Goal: Task Accomplishment & Management: Manage account settings

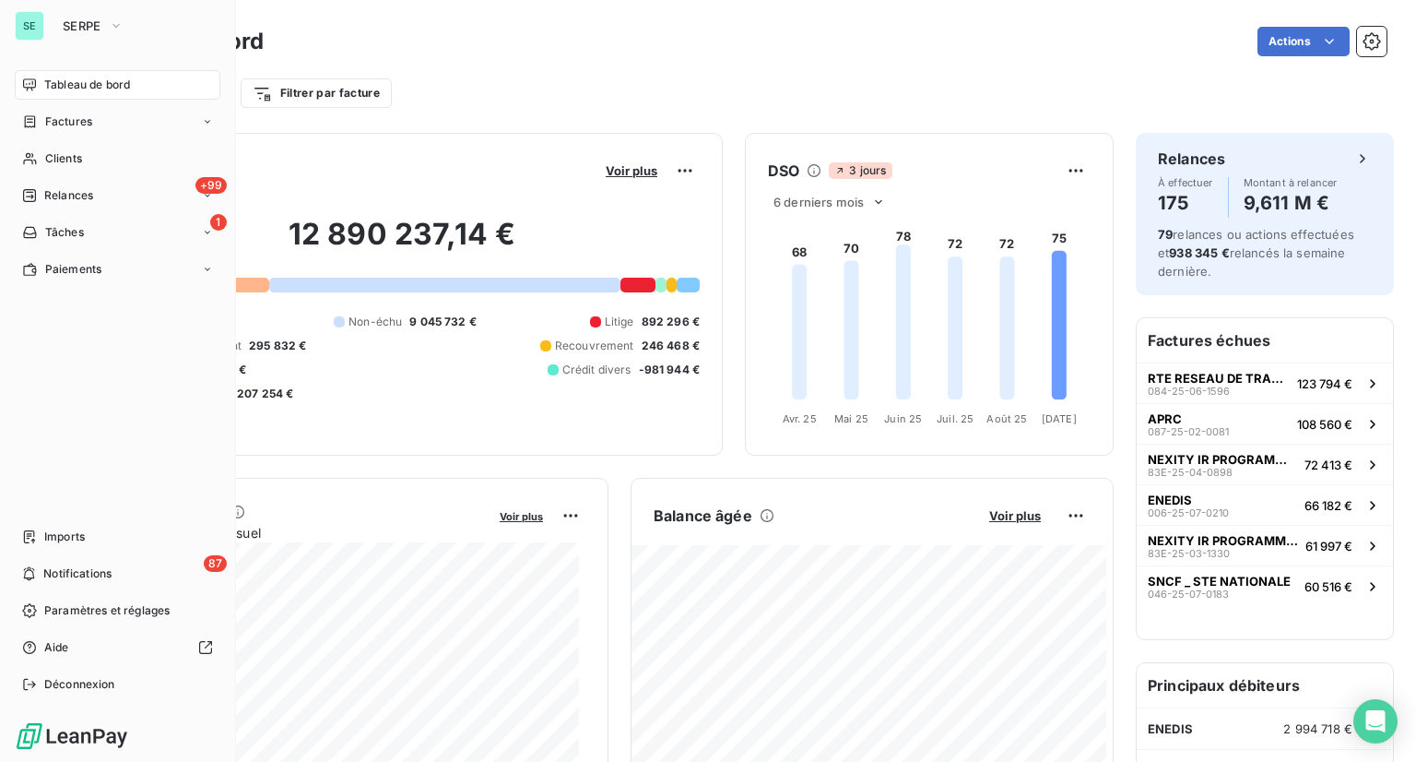
click at [42, 175] on nav "Tableau de bord Factures Clients +99 Relances 1 Tâches Paiements" at bounding box center [118, 177] width 206 height 214
click at [62, 163] on span "Clients" at bounding box center [63, 158] width 37 height 17
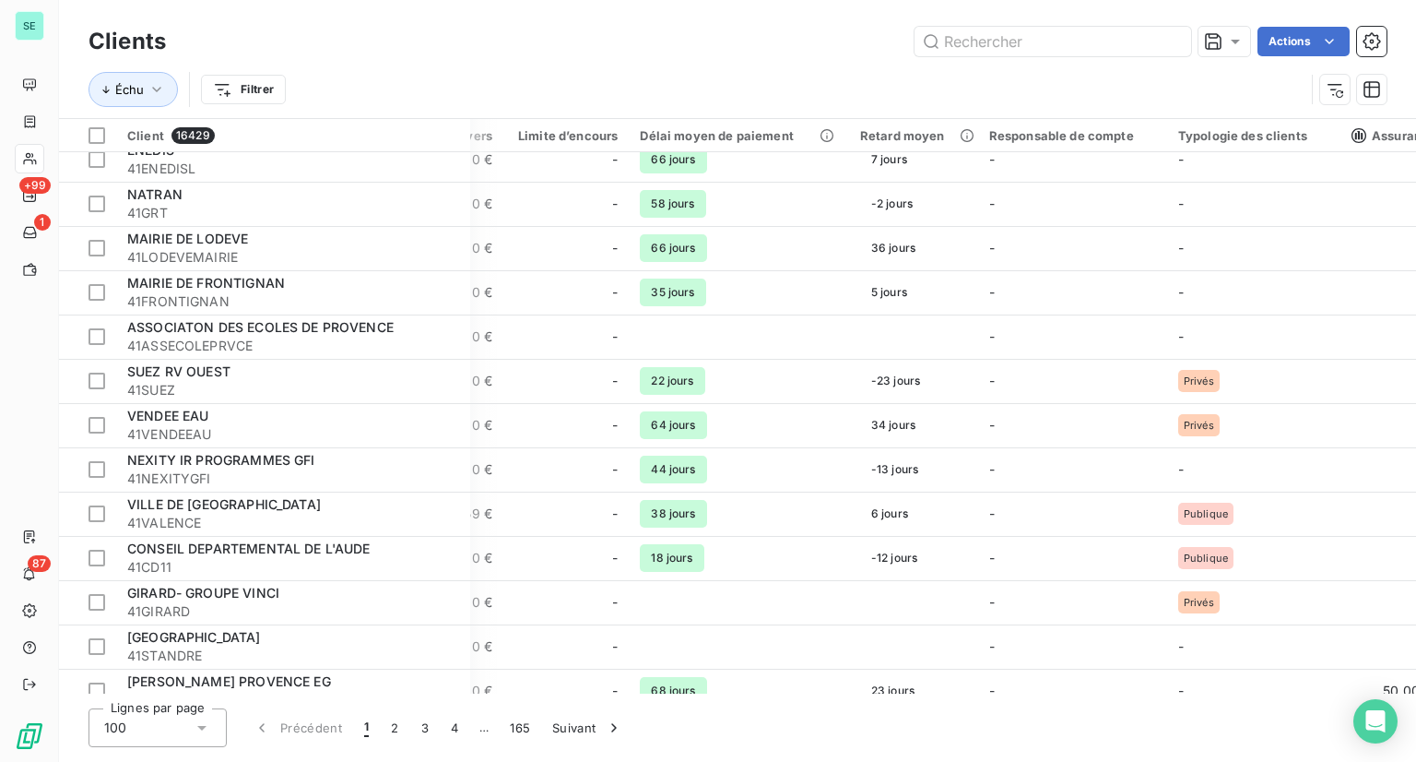
scroll to position [369, 1476]
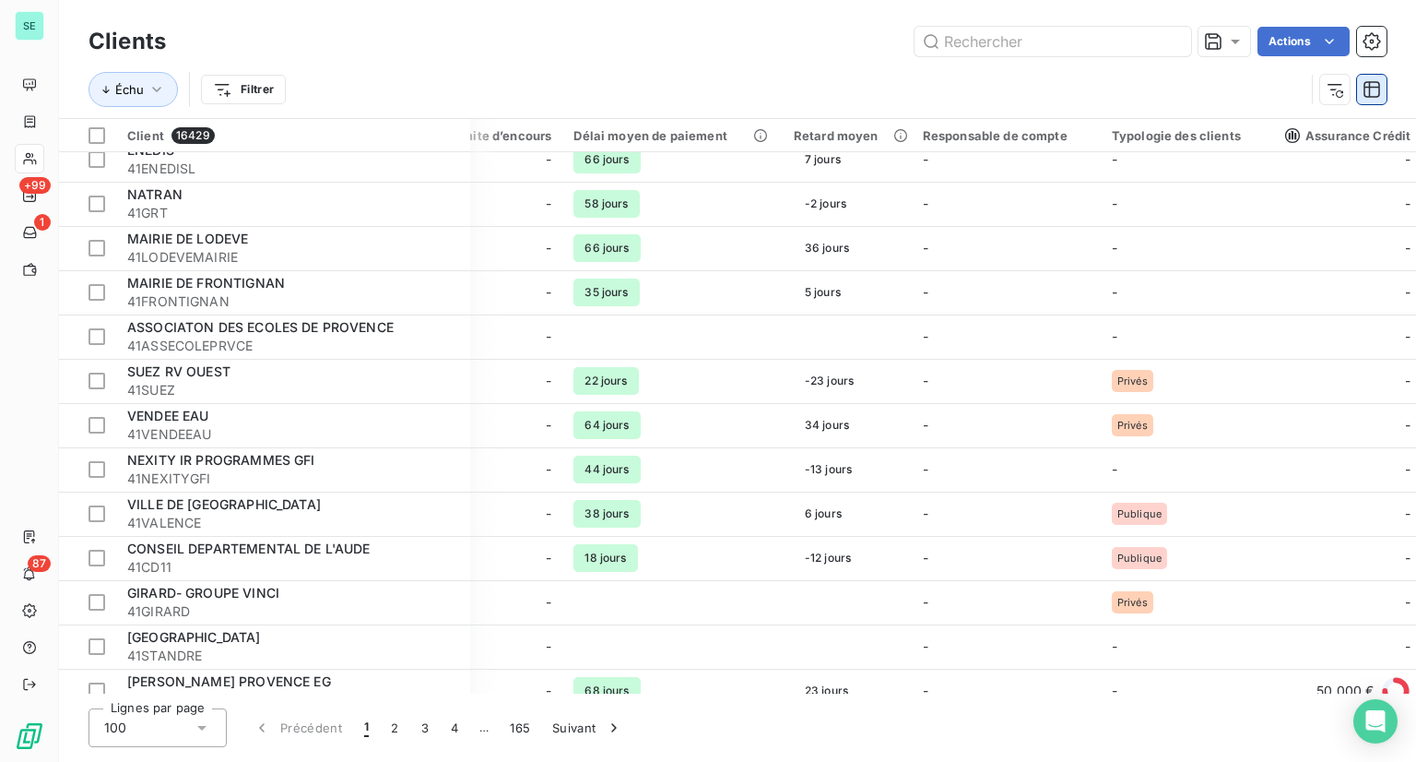
click at [1372, 89] on icon "button" at bounding box center [1372, 89] width 18 height 18
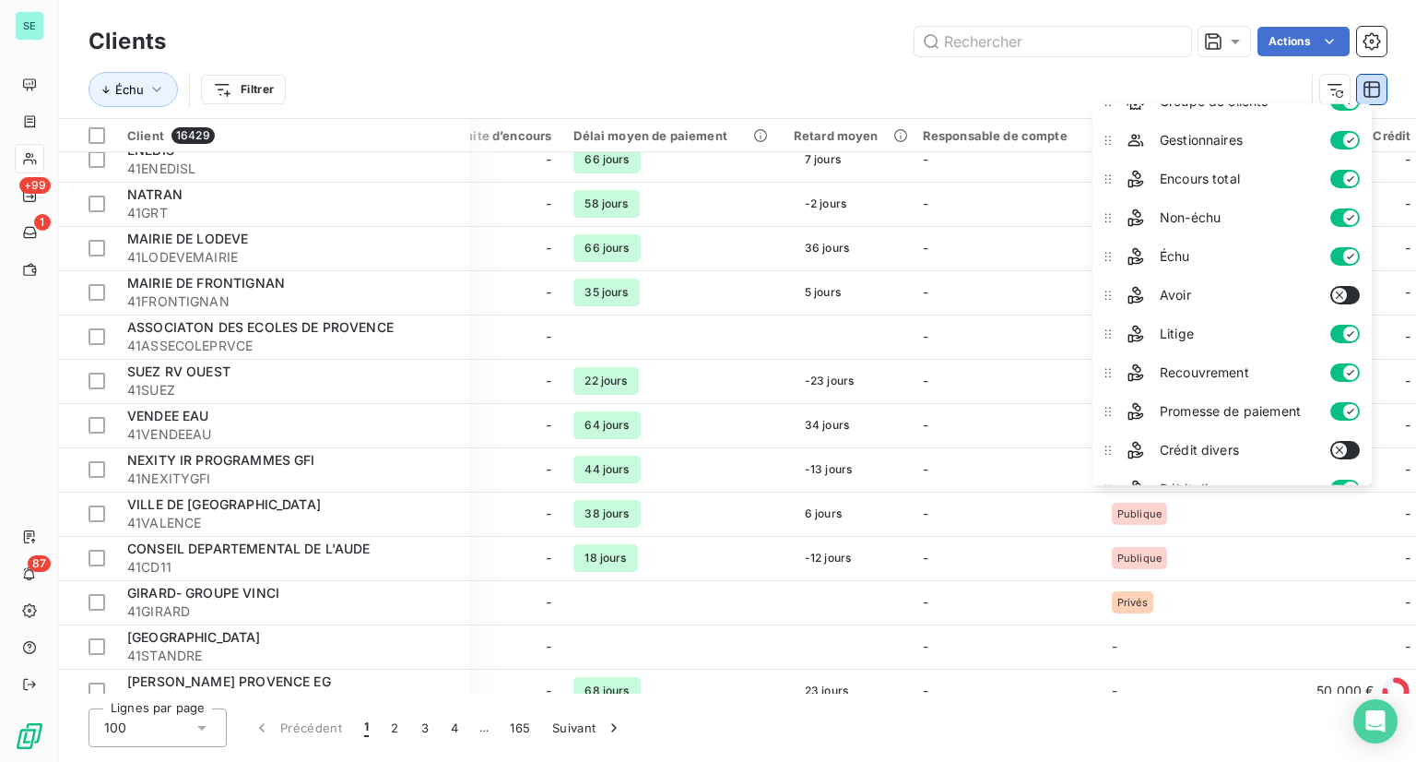
scroll to position [0, 0]
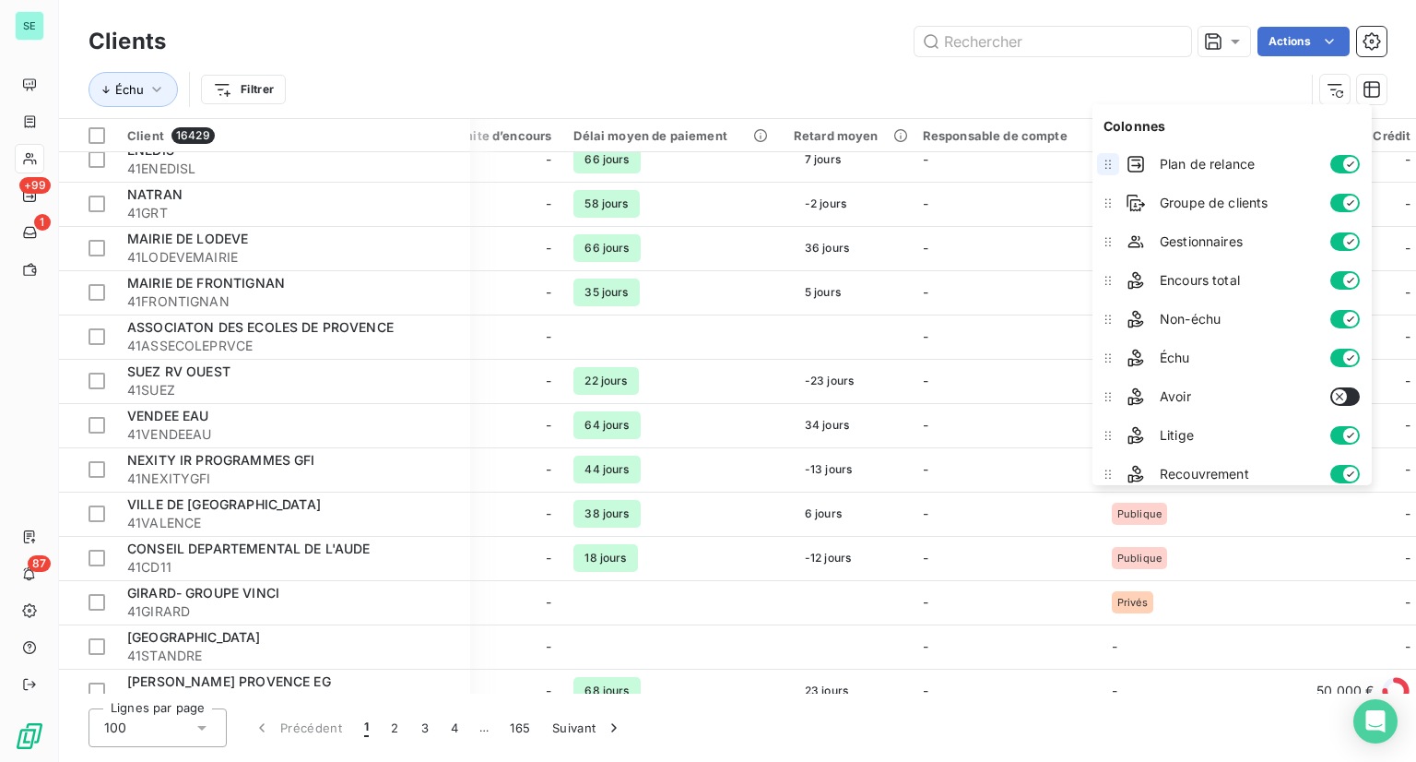
click at [1111, 172] on icon at bounding box center [1108, 164] width 18 height 18
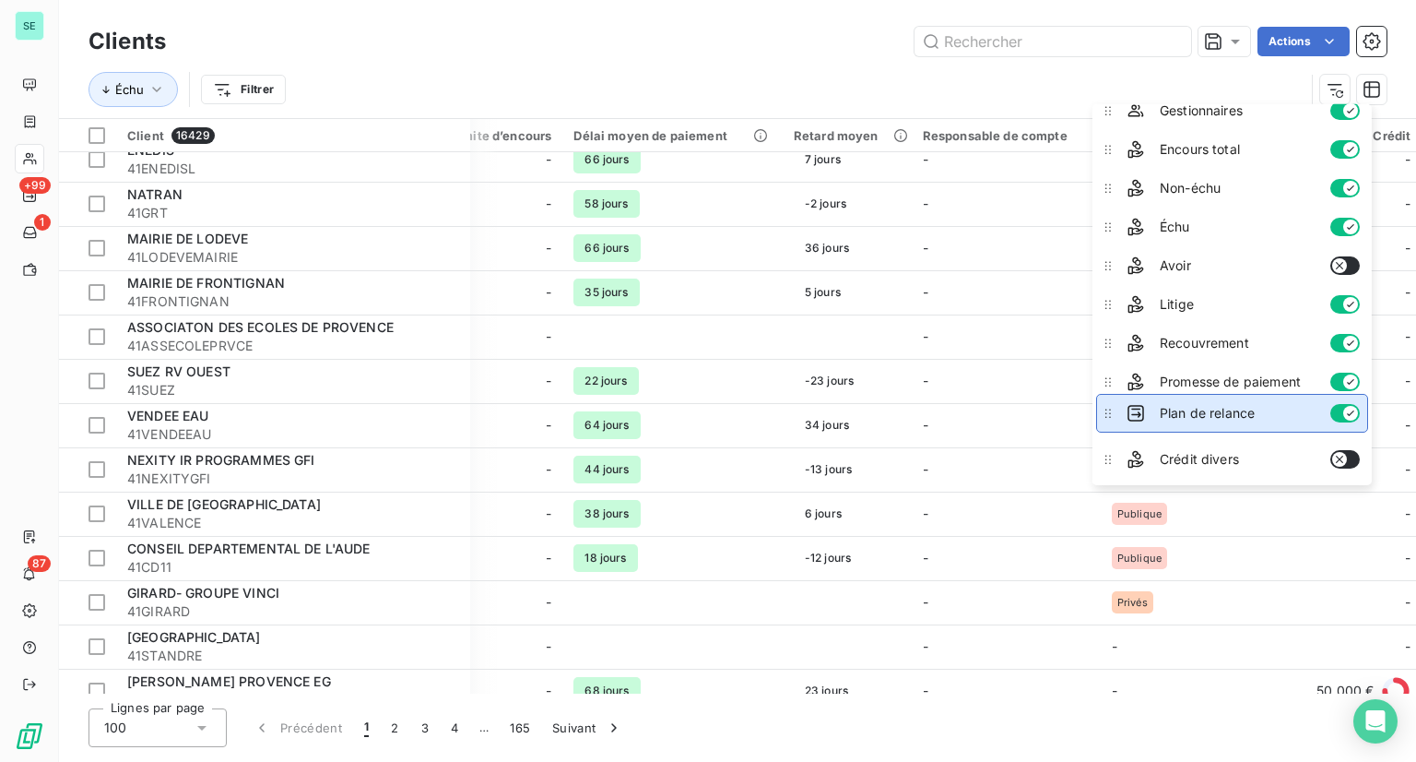
scroll to position [98, 0]
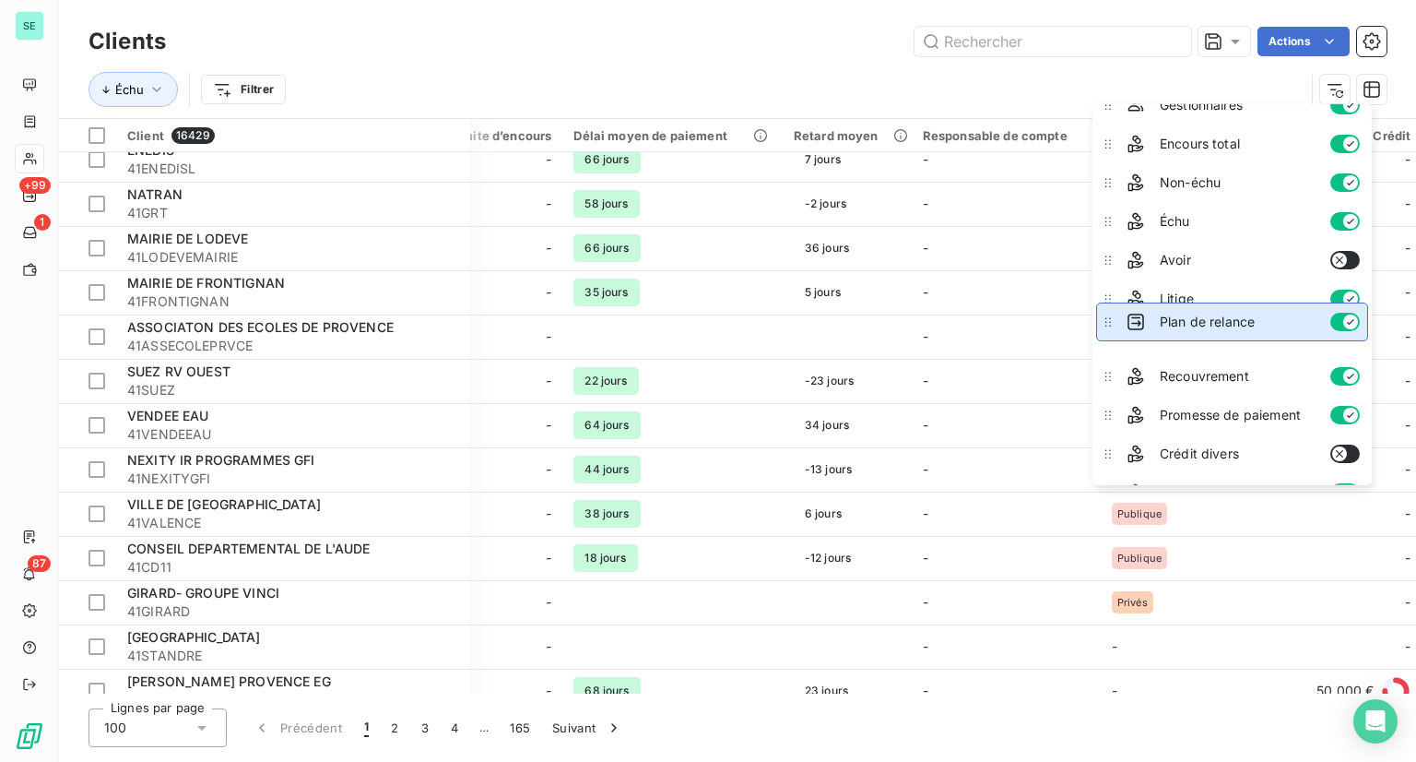
drag, startPoint x: 1110, startPoint y: 170, endPoint x: 1132, endPoint y: 326, distance: 158.3
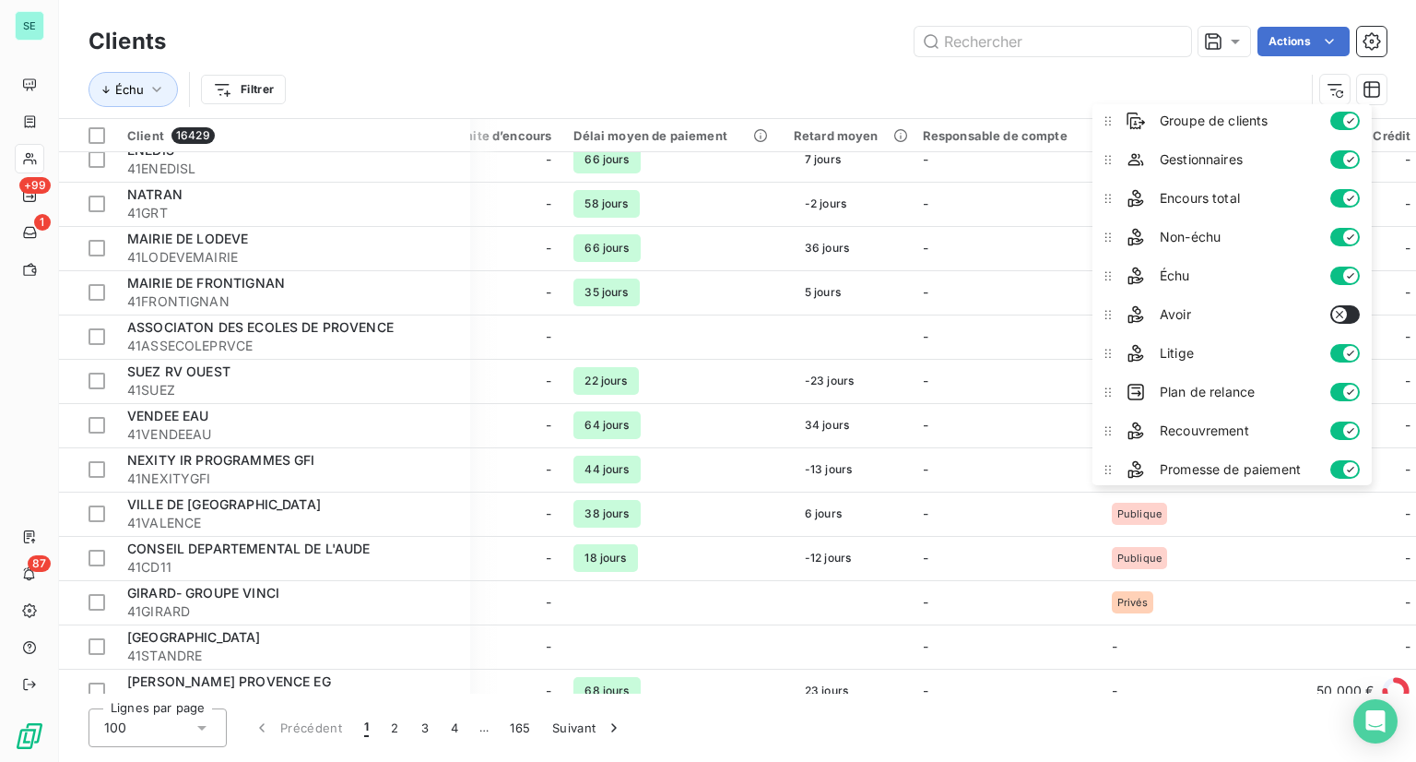
scroll to position [0, 0]
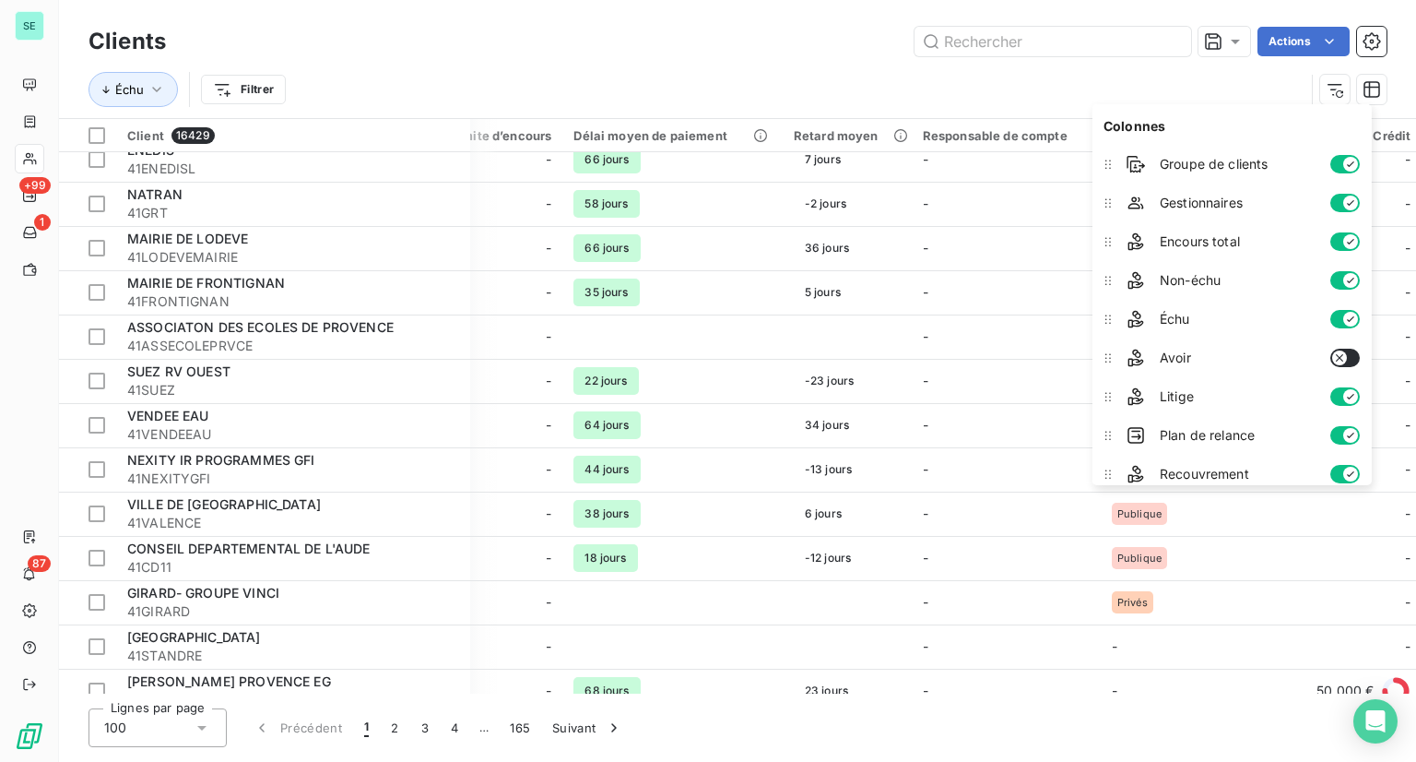
click at [1090, 88] on div "Échu Filtrer" at bounding box center [697, 89] width 1216 height 35
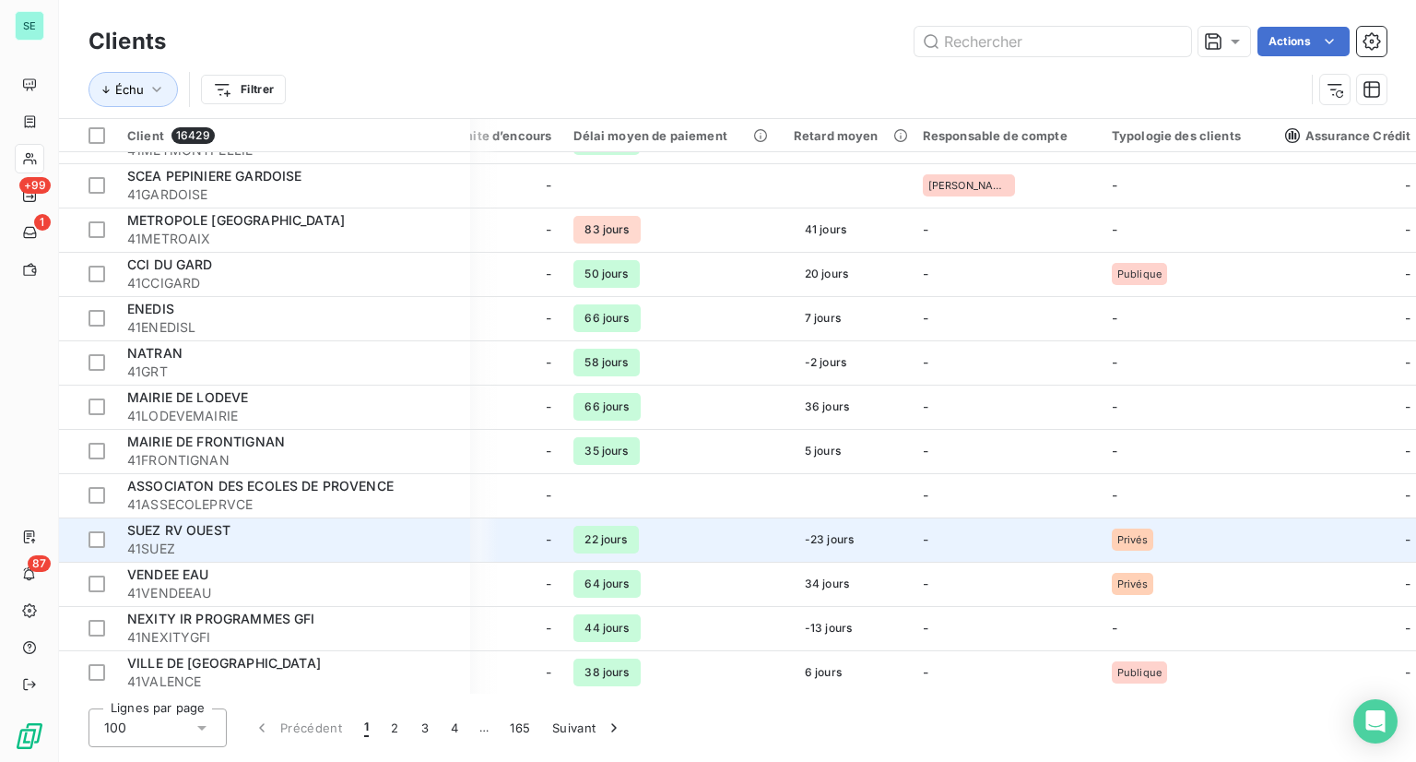
scroll to position [92, 1476]
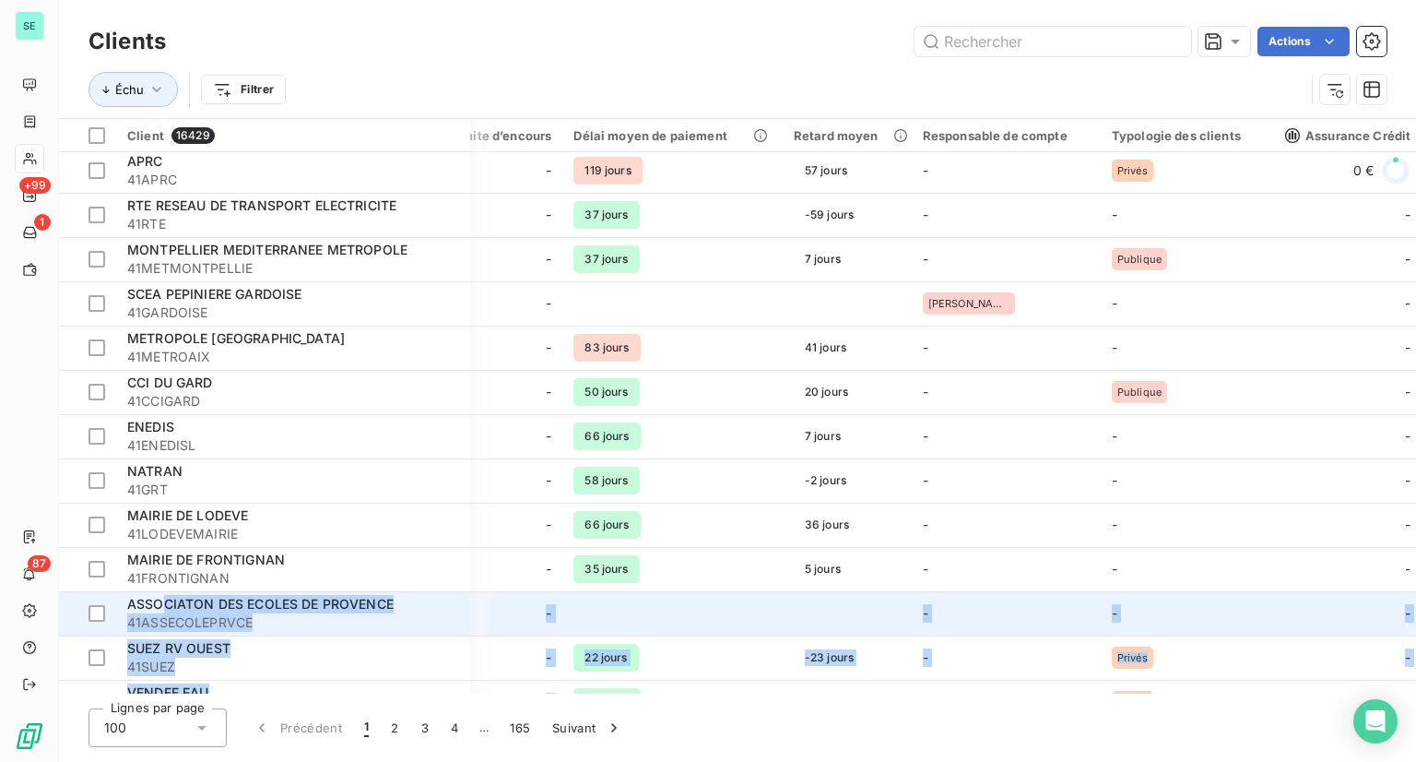
drag, startPoint x: 789, startPoint y: 694, endPoint x: 181, endPoint y: 598, distance: 616.2
click at [164, 606] on div "Clients Actions Échu Filtrer Client 16429 Groupe de clients Gestionnaires Encou…" at bounding box center [737, 381] width 1357 height 762
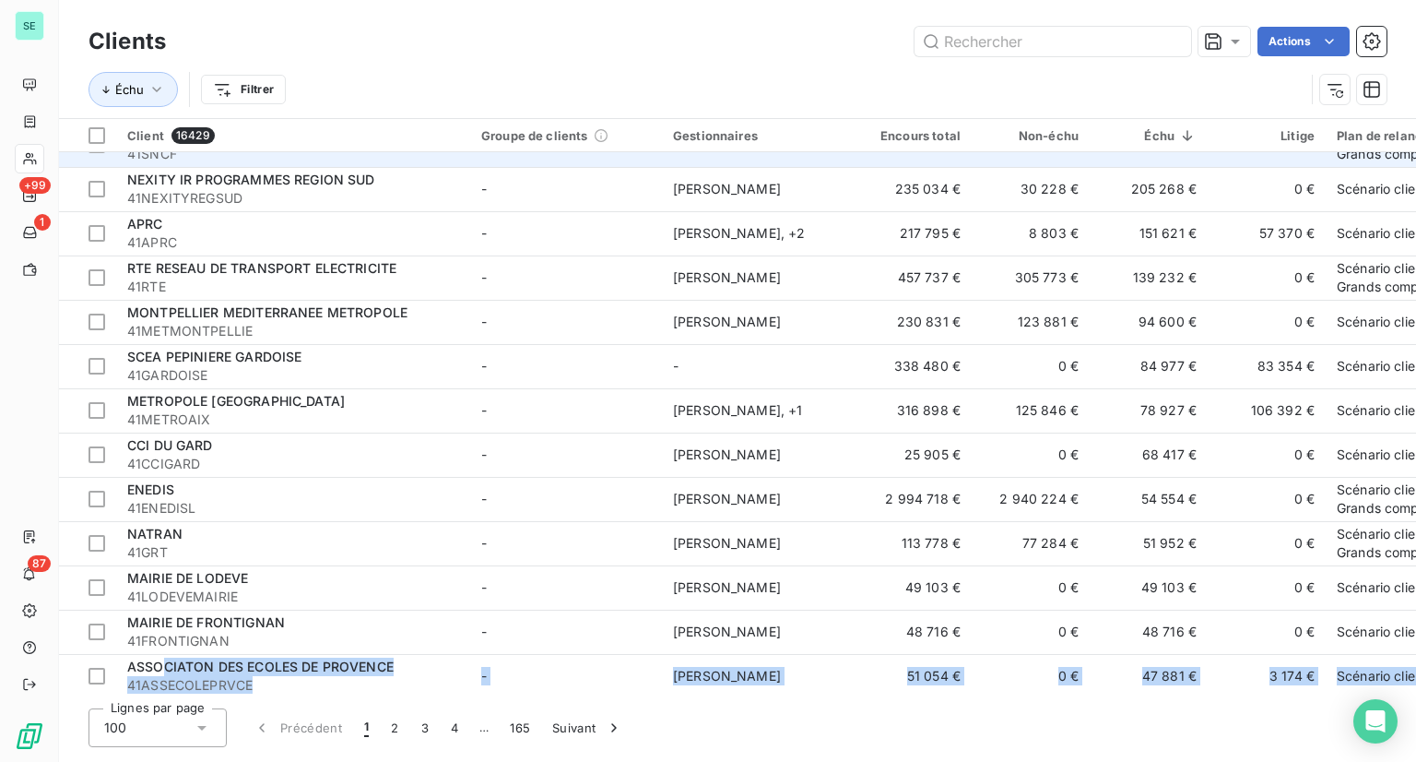
scroll to position [0, 0]
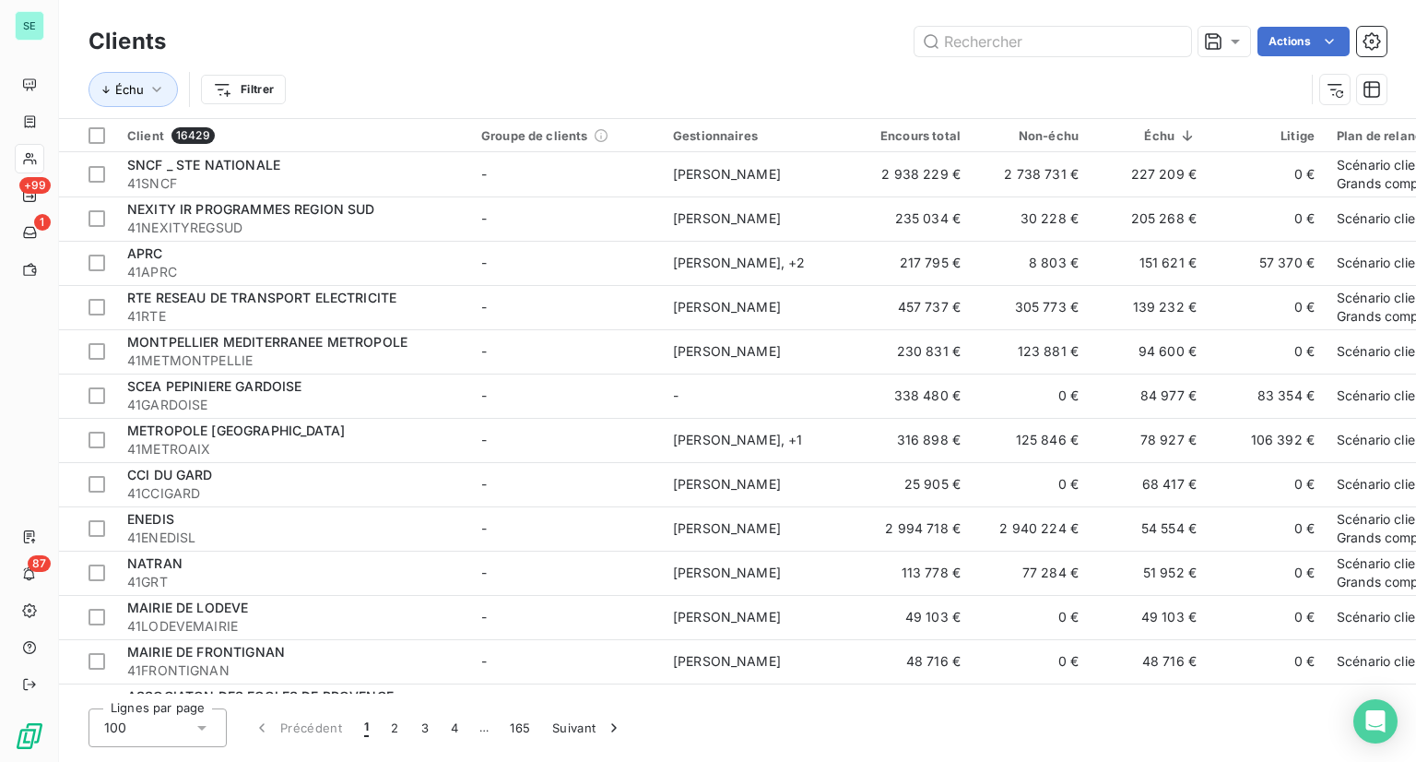
click at [460, 73] on div "Échu Filtrer" at bounding box center [697, 89] width 1216 height 35
click at [148, 91] on icon "button" at bounding box center [157, 89] width 18 height 18
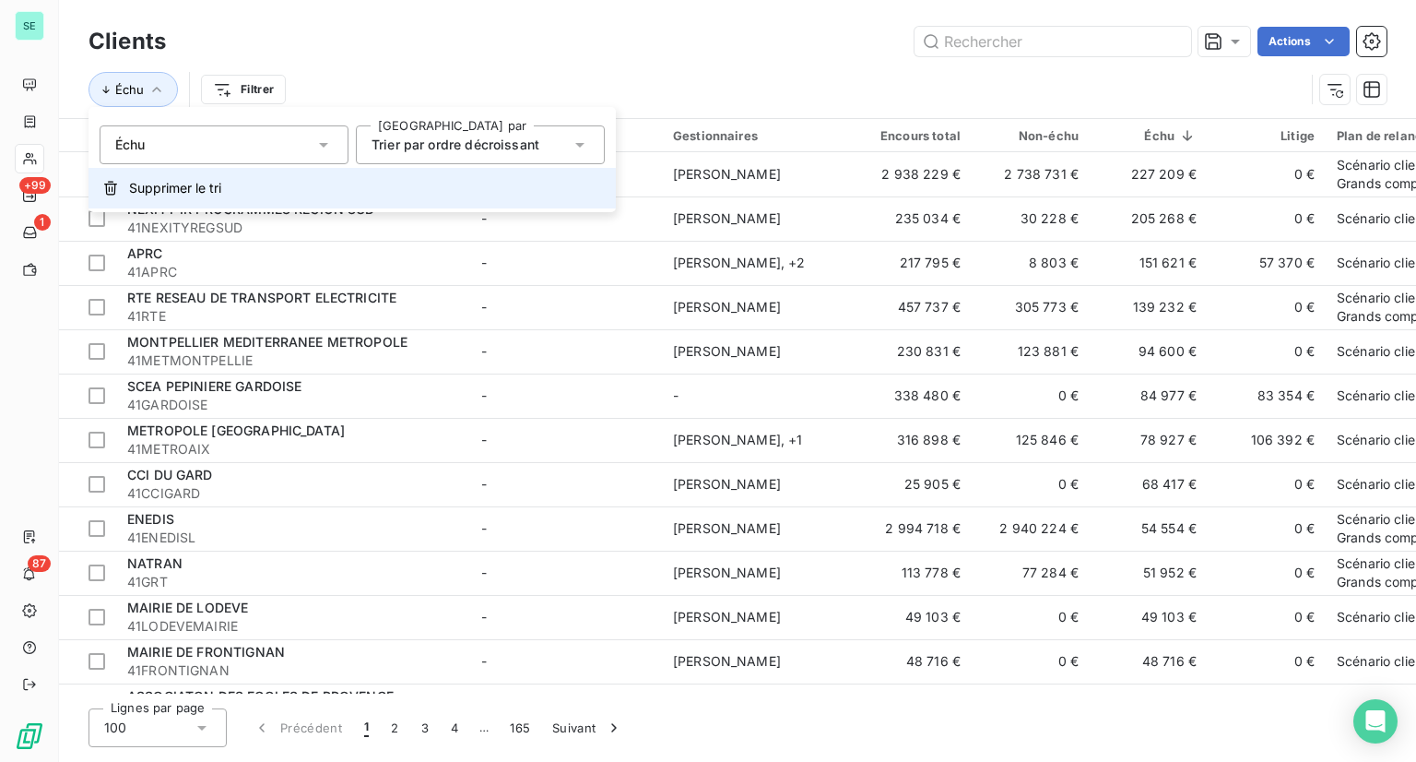
click at [154, 203] on button "Supprimer le tri" at bounding box center [352, 188] width 527 height 41
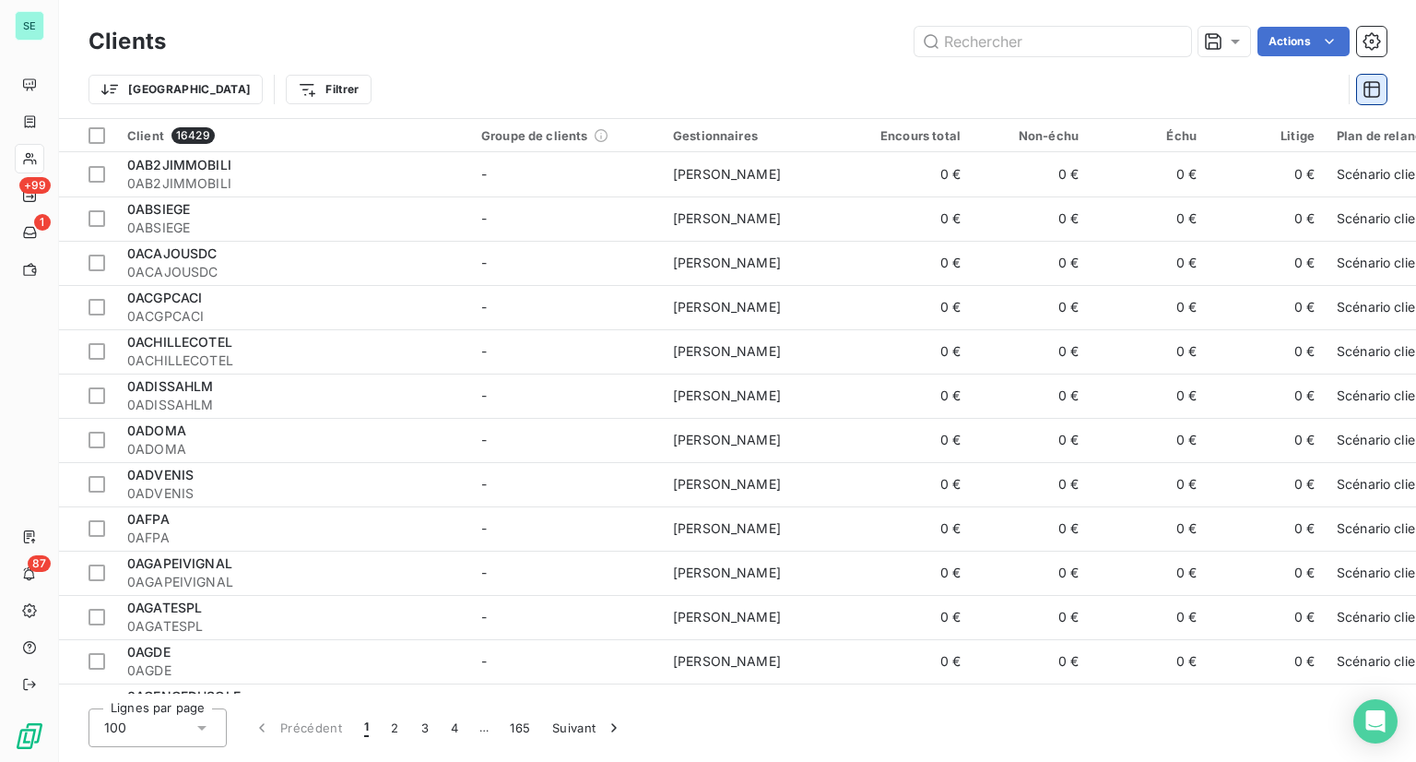
click at [1376, 89] on icon "button" at bounding box center [1372, 89] width 18 height 18
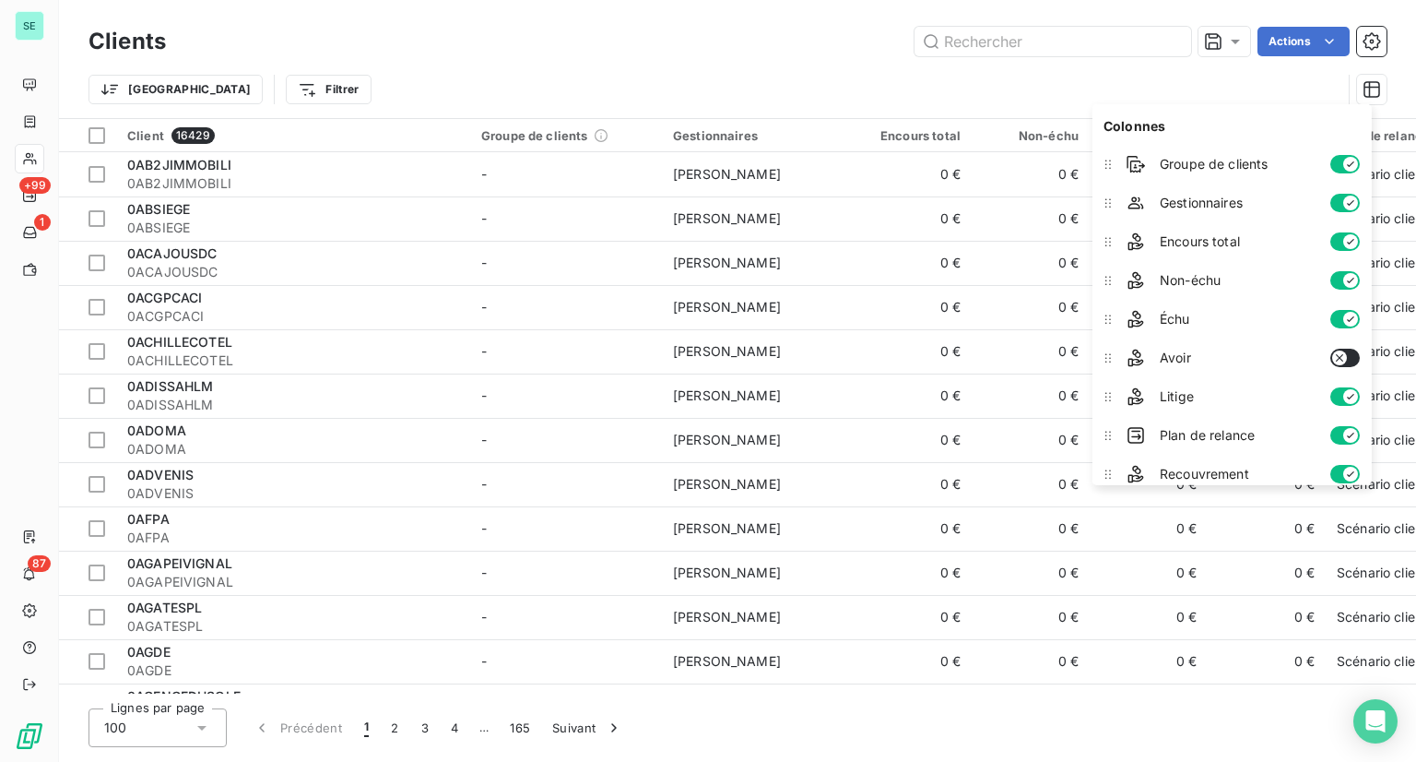
click at [1019, 86] on div "Trier Filtrer" at bounding box center [715, 89] width 1253 height 35
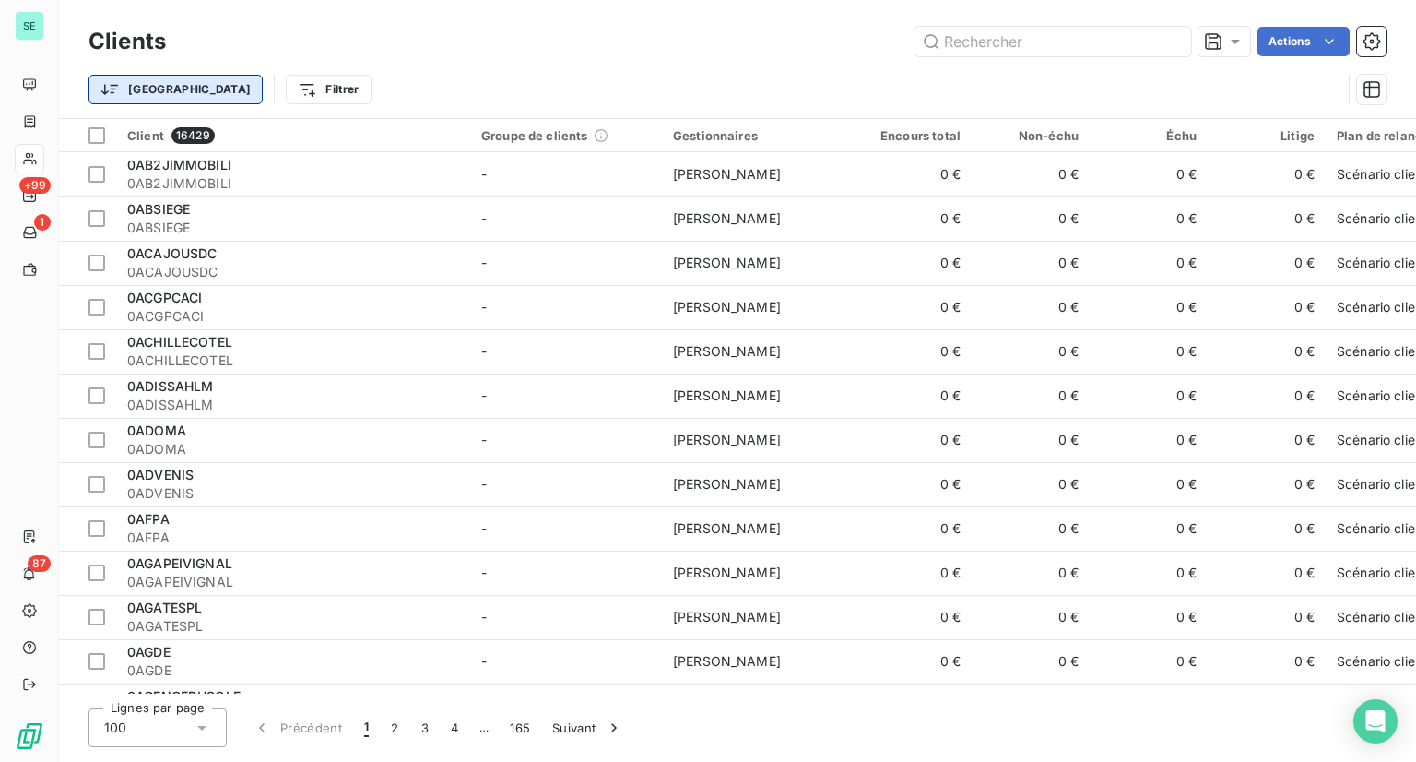
click at [120, 84] on html "SE +99 1 87 Clients Actions Trier Filtrer Client 16429 Groupe de clients Gestio…" at bounding box center [708, 381] width 1416 height 762
click at [394, 86] on html "SE +99 1 87 Clients Actions Trier Filtrer Client 16429 Groupe de clients Gestio…" at bounding box center [708, 381] width 1416 height 762
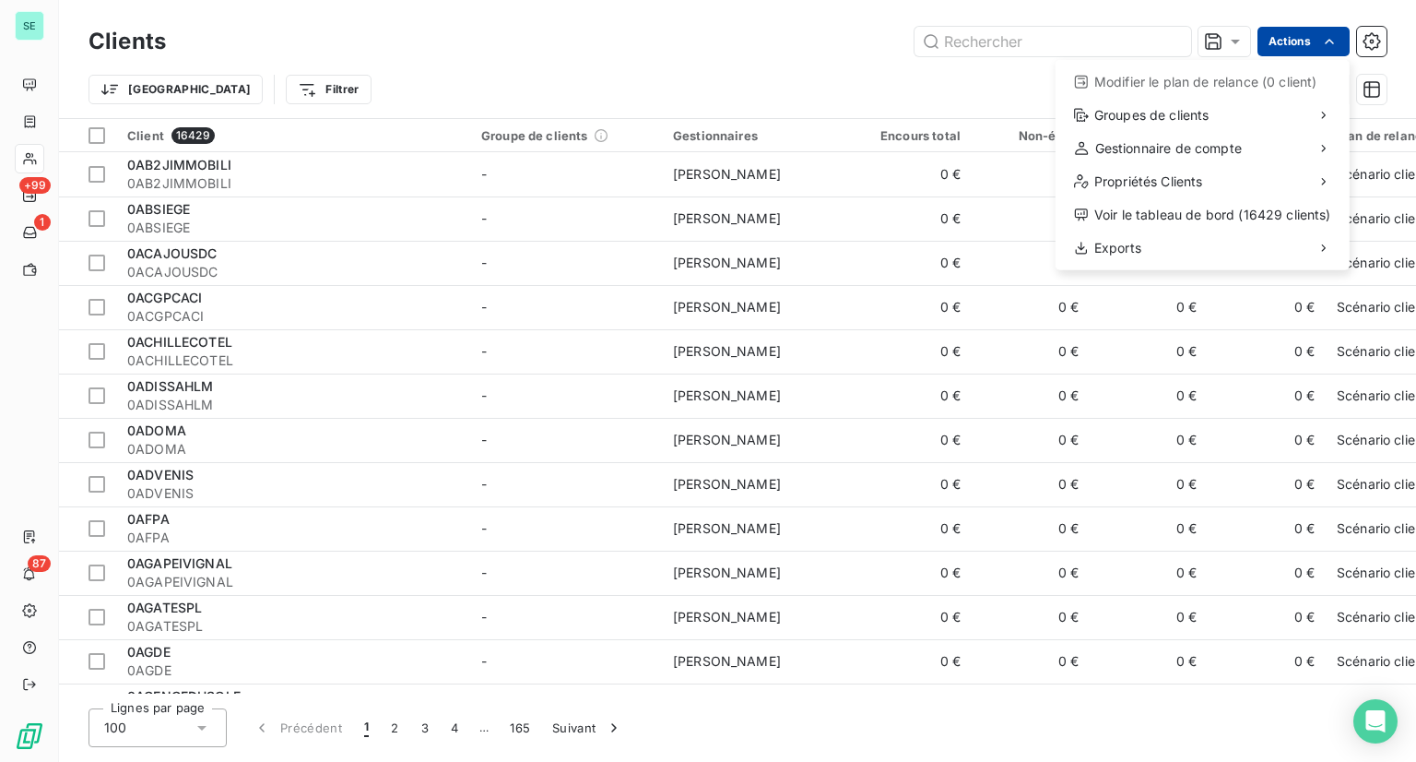
click at [1342, 45] on html "SE +99 1 87 Clients Actions Modifier le plan de relance (0 client) Groupes de c…" at bounding box center [708, 381] width 1416 height 762
click at [724, 97] on html "SE +99 1 87 Clients Actions Modifier le plan de relance (0 client) Groupes de c…" at bounding box center [708, 381] width 1416 height 762
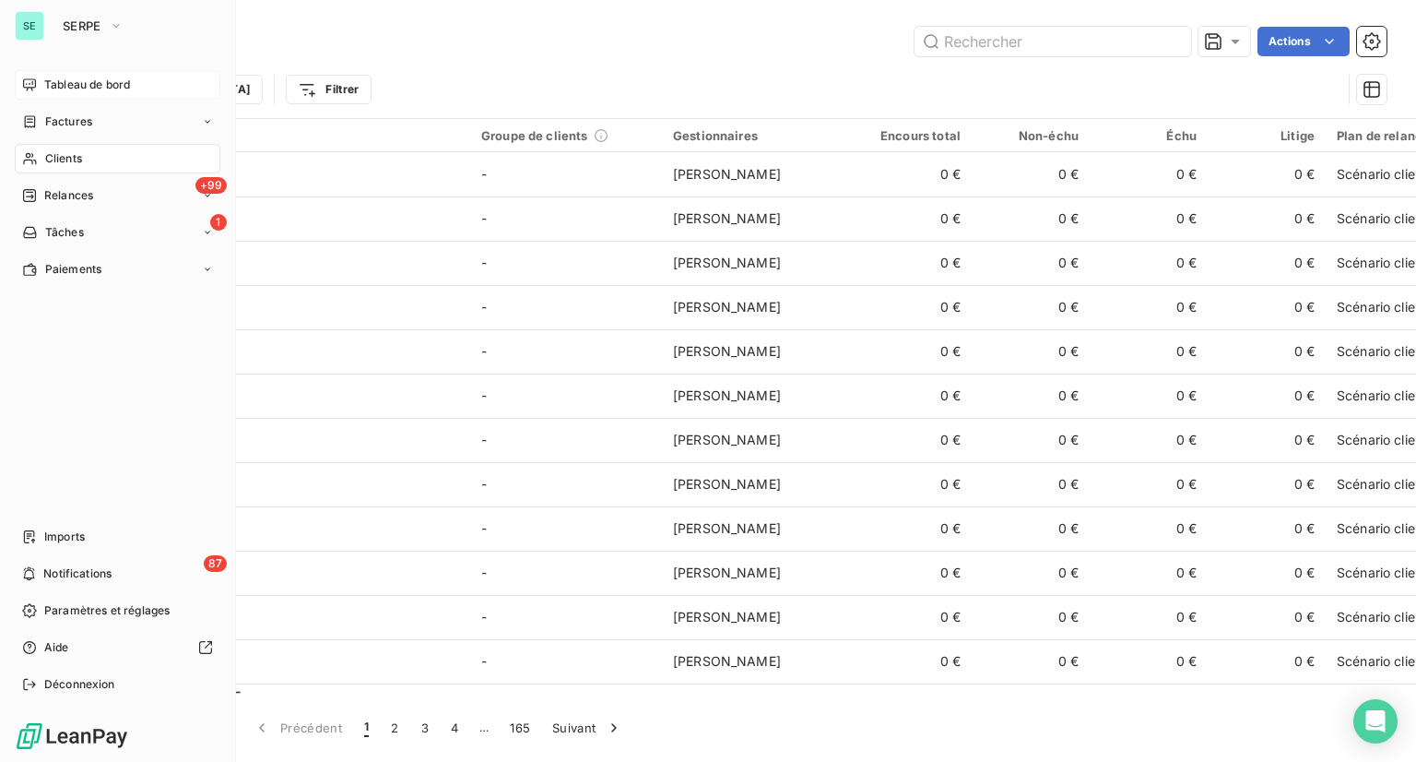
click at [59, 74] on div "Tableau de bord" at bounding box center [118, 85] width 206 height 30
